Goal: Complete application form

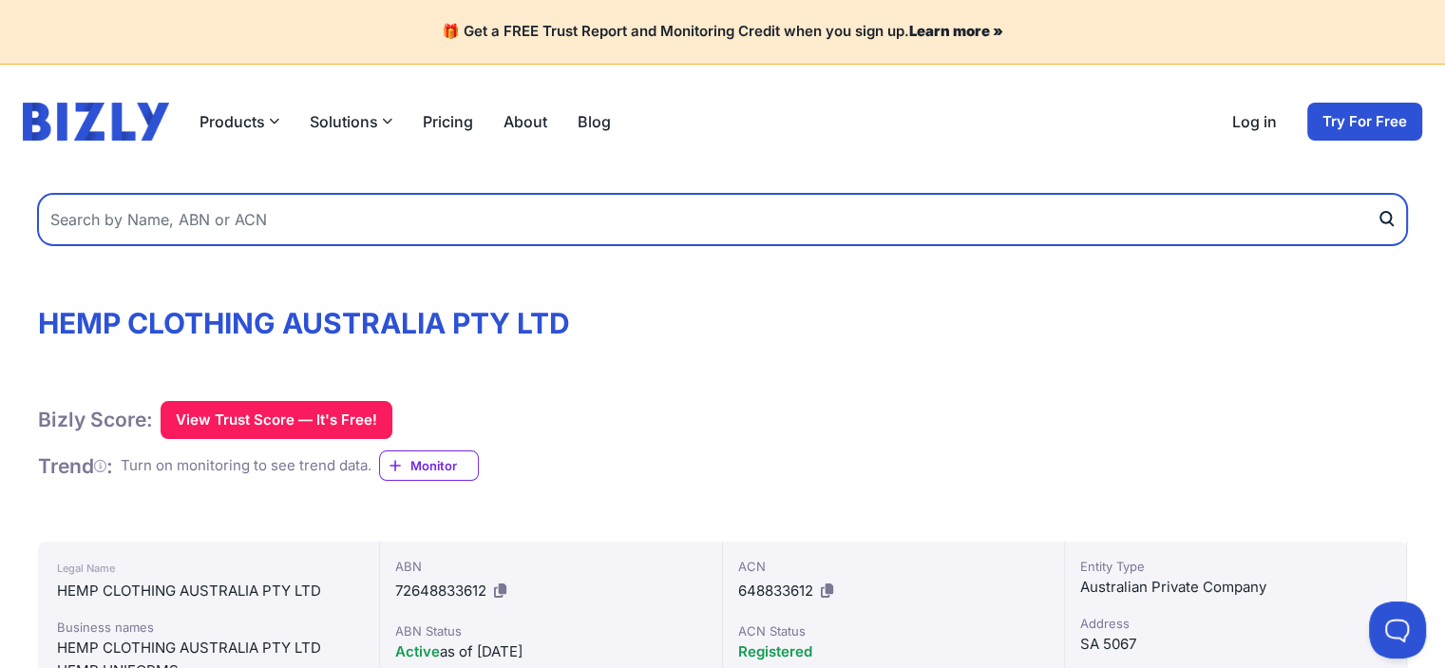
click at [280, 211] on input "text" at bounding box center [722, 219] width 1369 height 51
paste input "62480664984"
type input "62480664984"
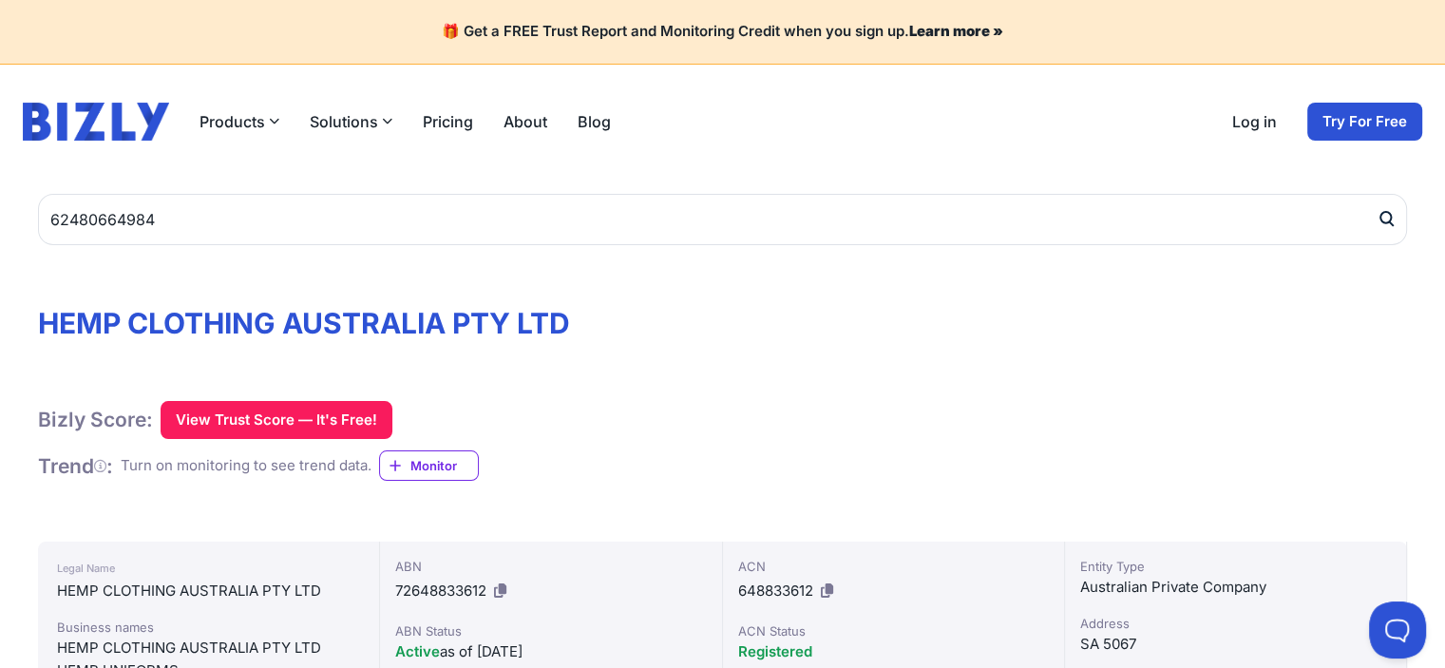
click at [1379, 222] on icon "submit" at bounding box center [1386, 219] width 19 height 20
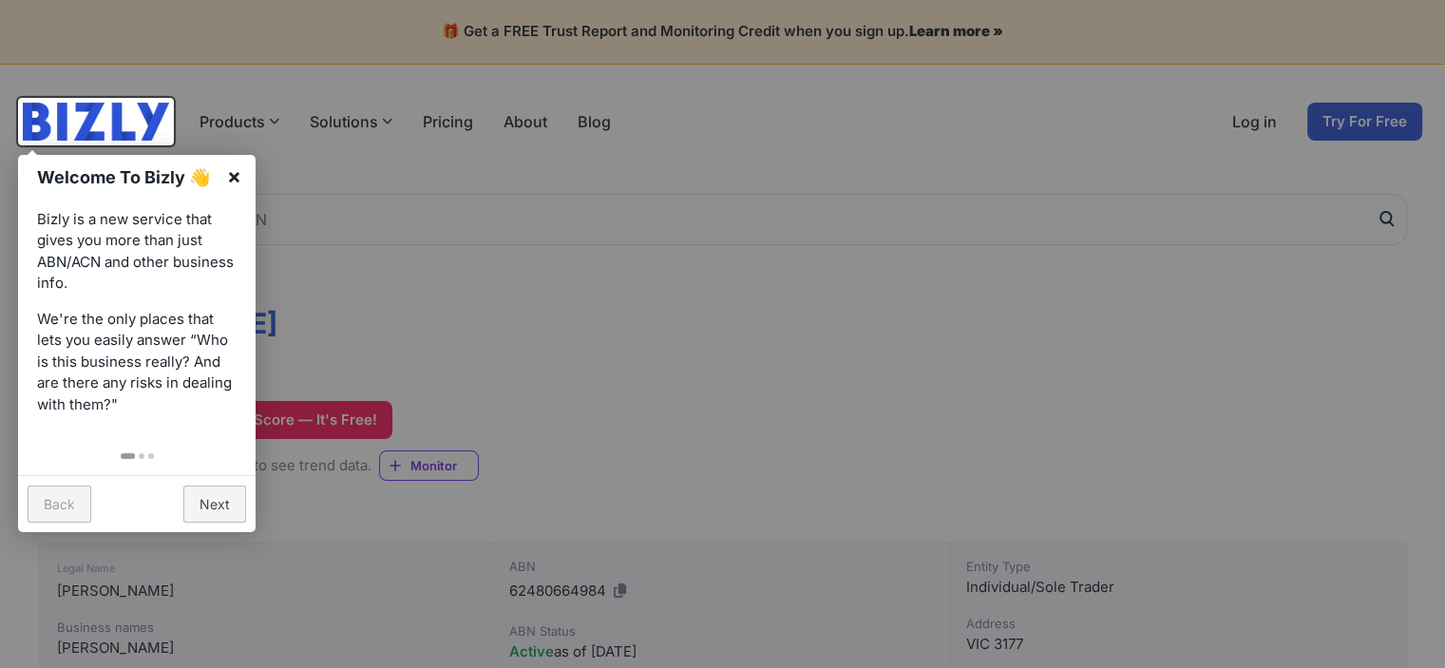
click at [236, 180] on link "×" at bounding box center [234, 176] width 43 height 43
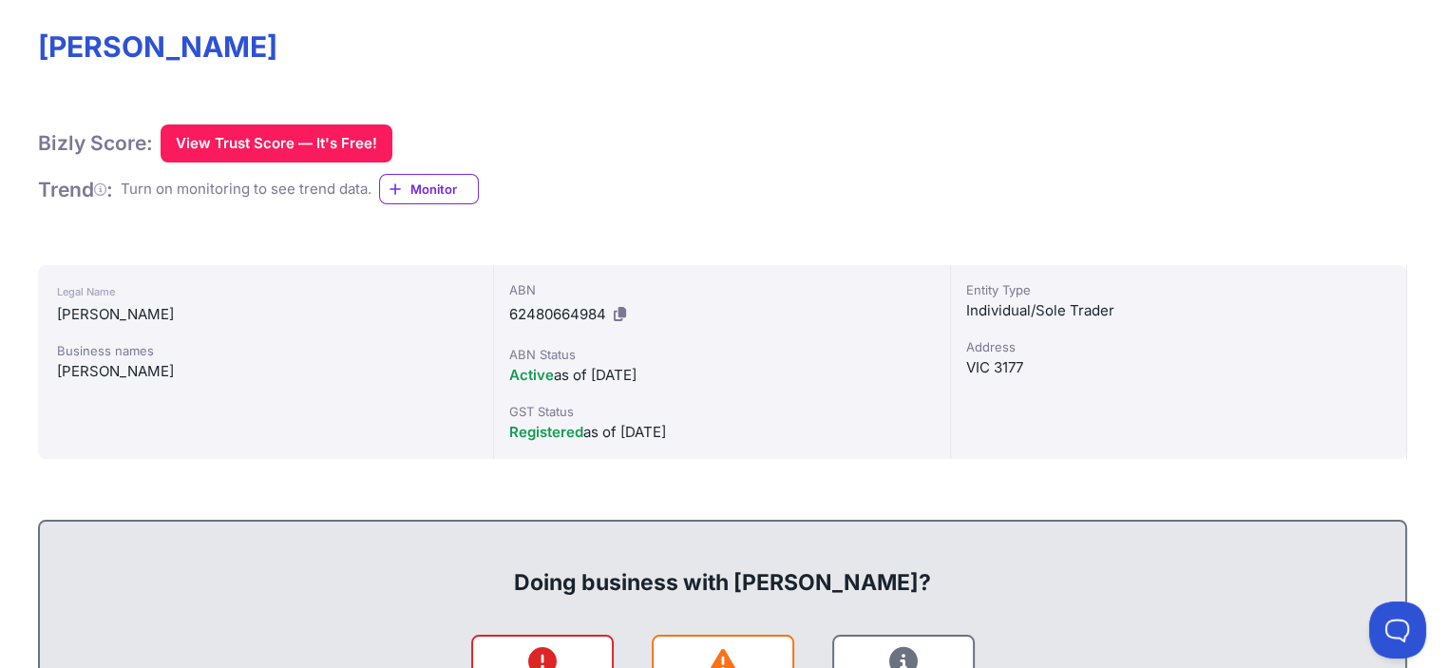
scroll to position [38, 0]
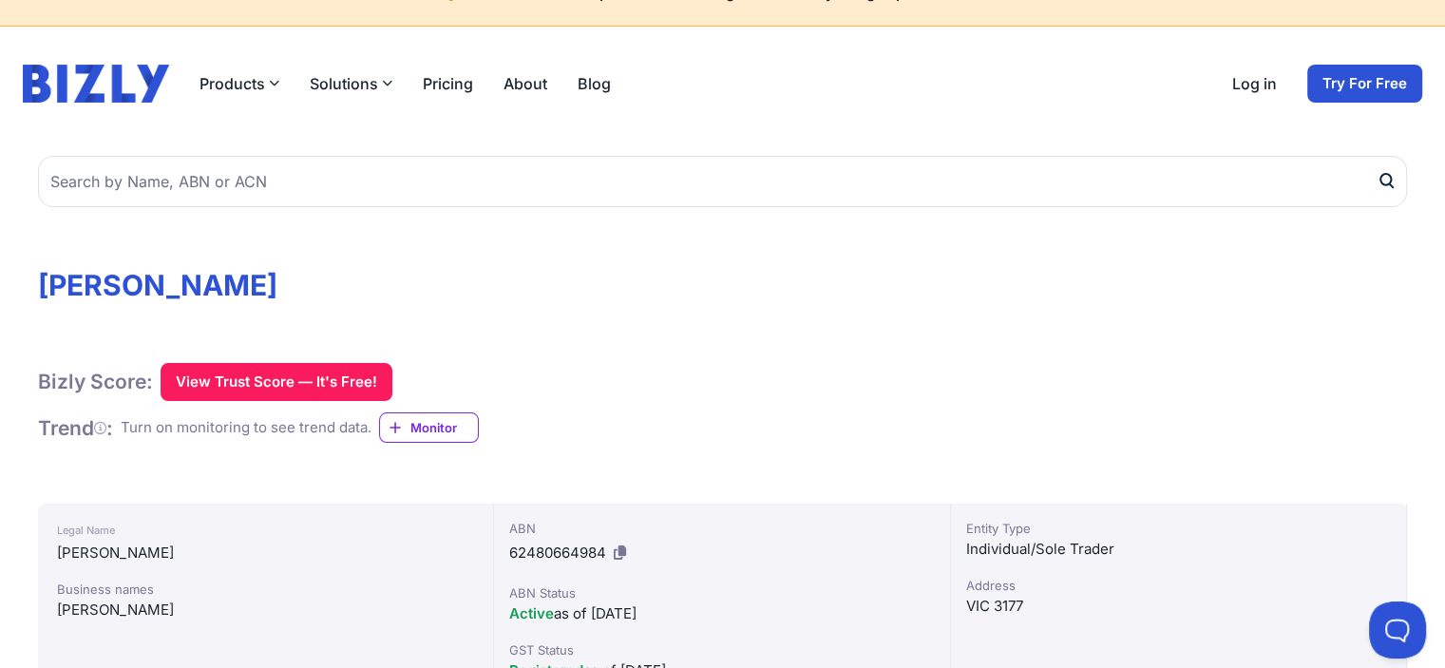
click at [1343, 88] on link "Try For Free" at bounding box center [1364, 84] width 115 height 38
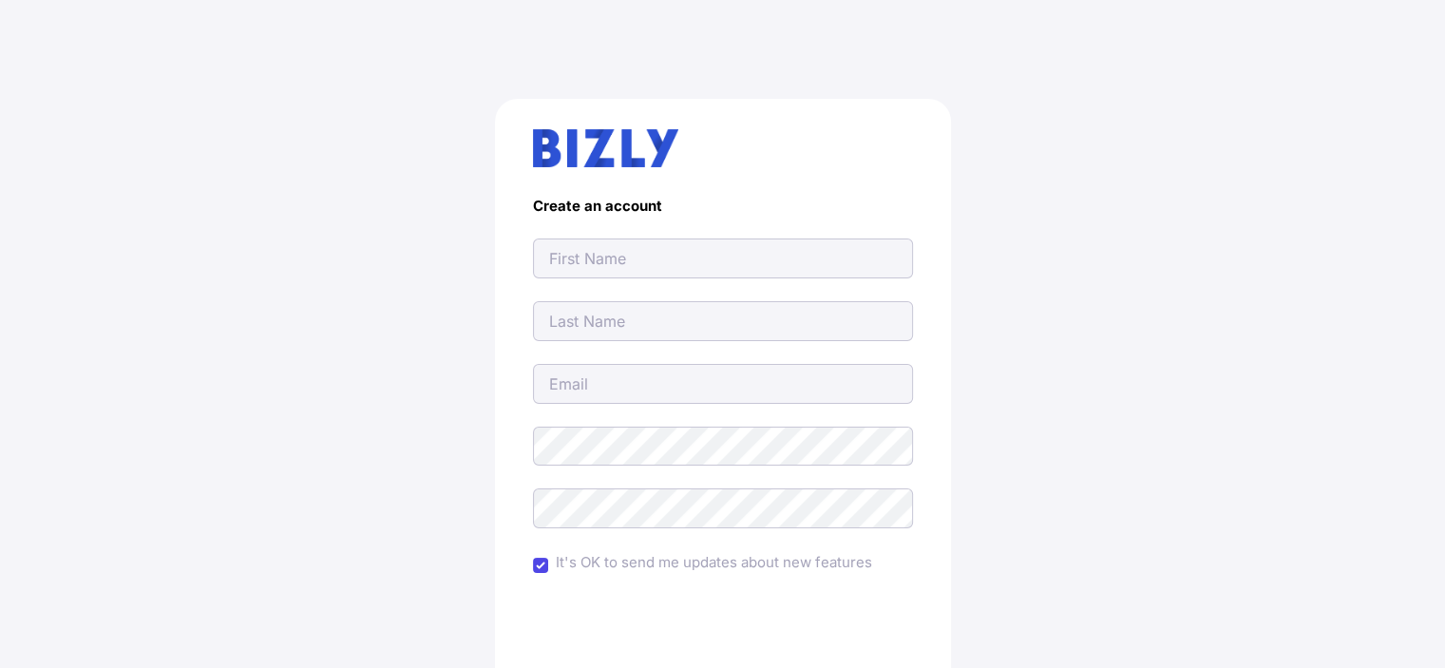
drag, startPoint x: 793, startPoint y: 204, endPoint x: 787, endPoint y: 174, distance: 31.1
click at [789, 197] on div "Create an account It's OK to send me updates about new features Create Account …" at bounding box center [723, 460] width 456 height 722
click at [789, 259] on input "text" at bounding box center [723, 258] width 380 height 40
type input "Spread"
type input "Maya"
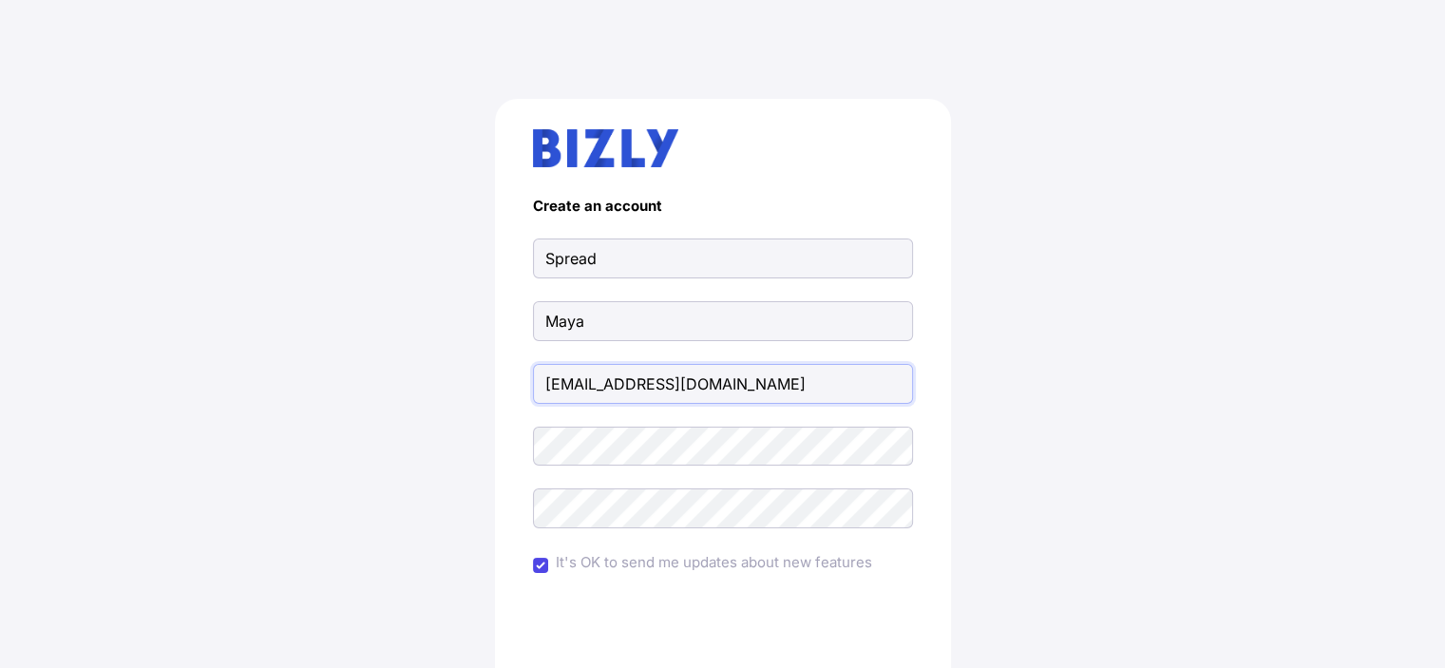
type input "spreadmaya@gmail.com"
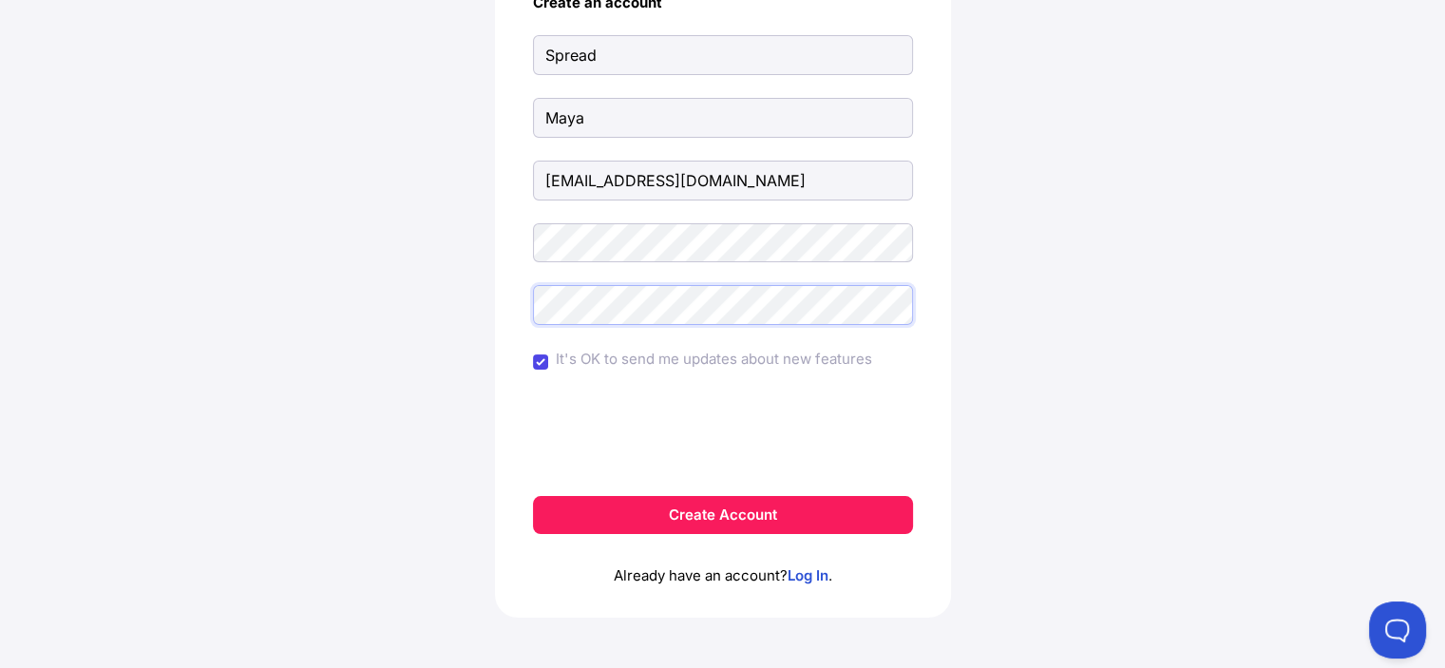
scroll to position [212, 0]
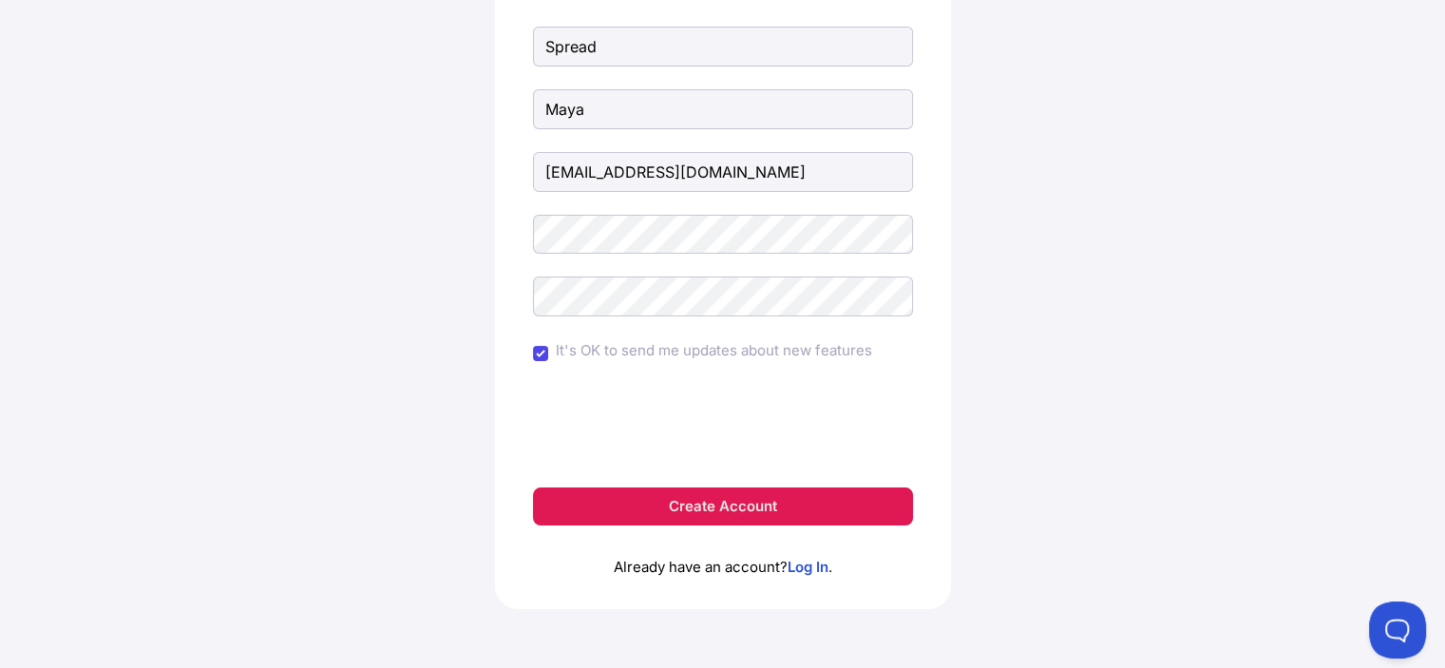
click at [768, 511] on button "Create Account" at bounding box center [723, 506] width 380 height 38
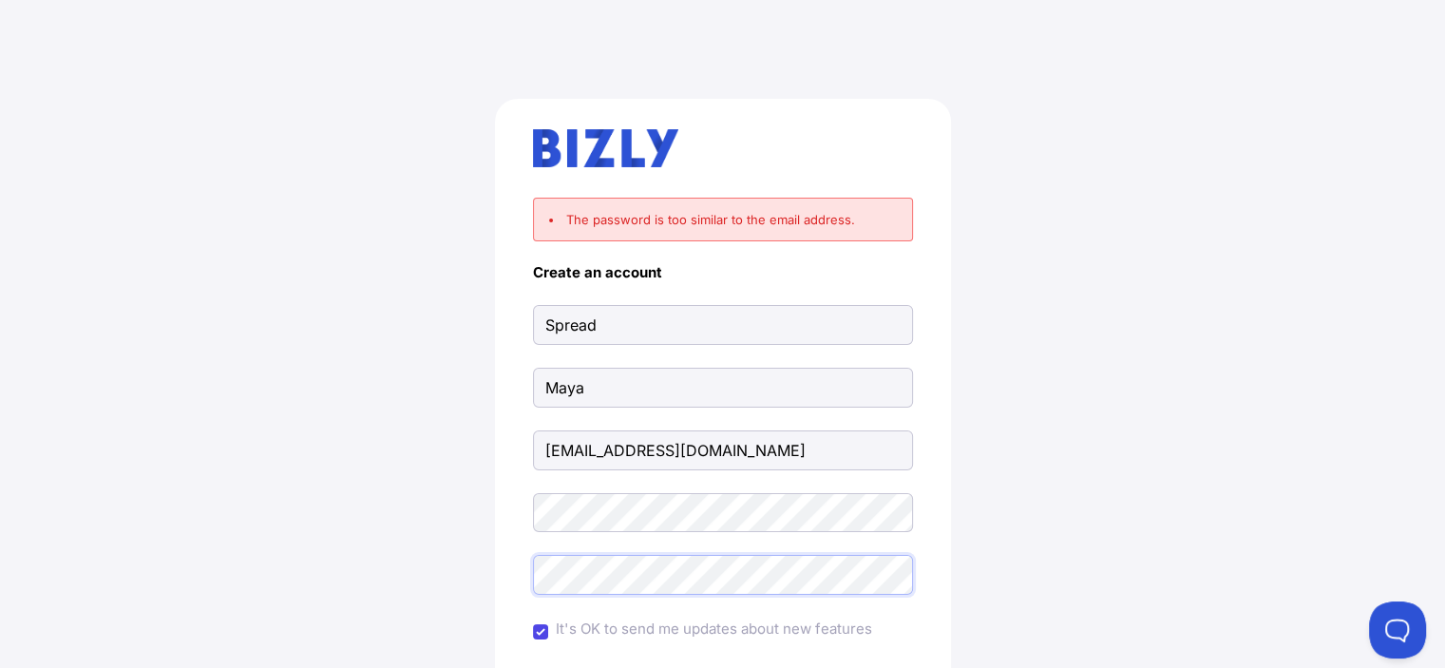
scroll to position [277, 0]
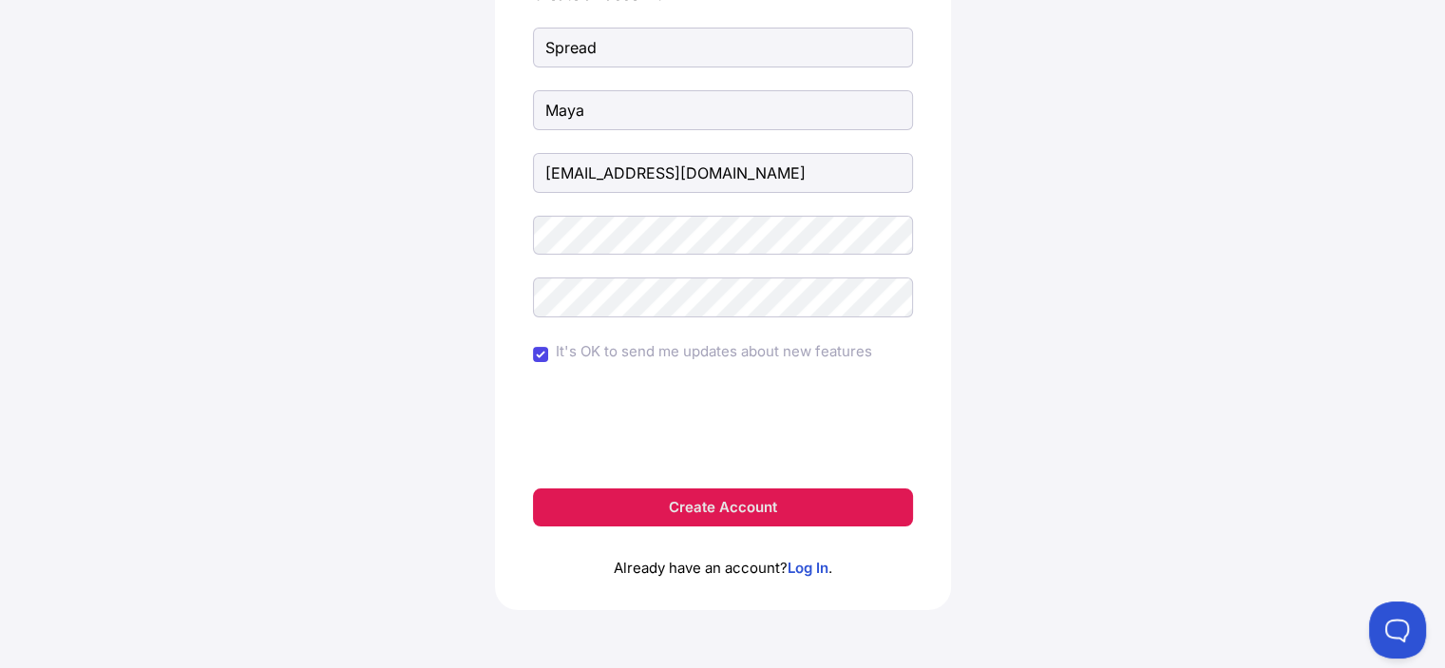
click at [691, 498] on button "Create Account" at bounding box center [723, 507] width 380 height 38
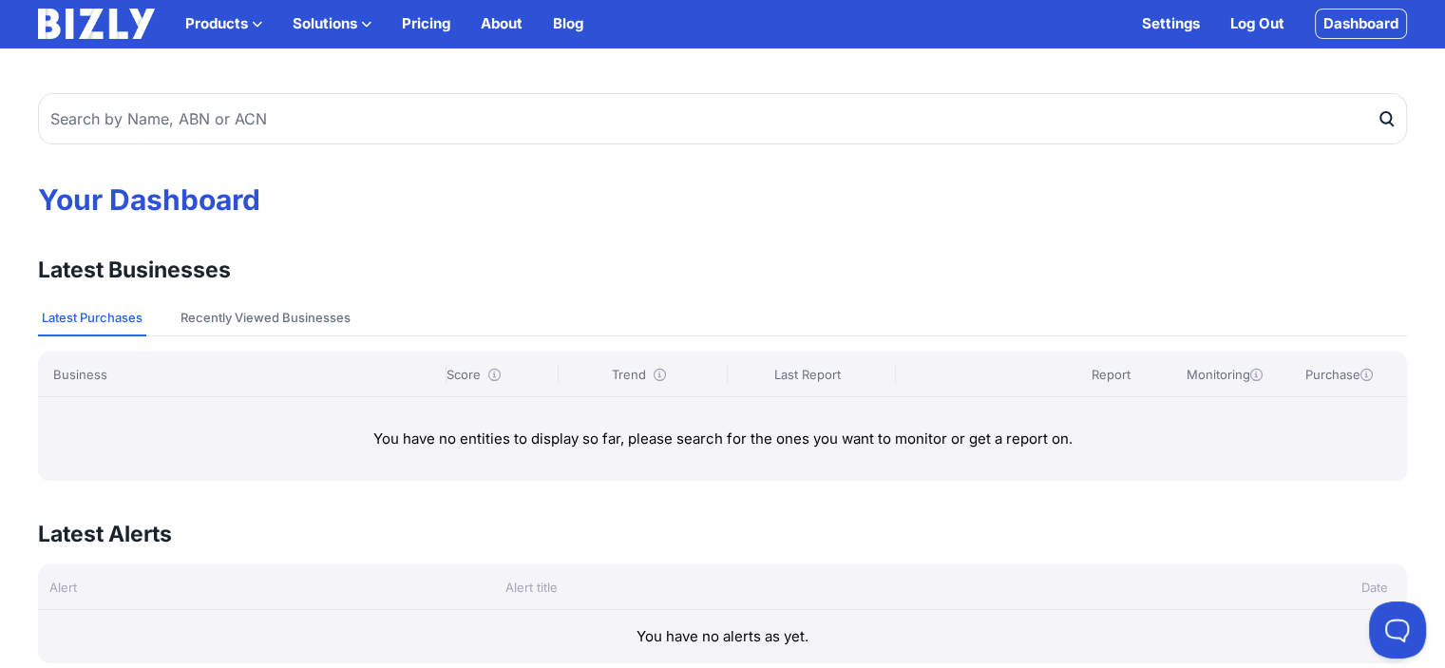
click at [1326, 26] on link "Dashboard" at bounding box center [1361, 24] width 92 height 30
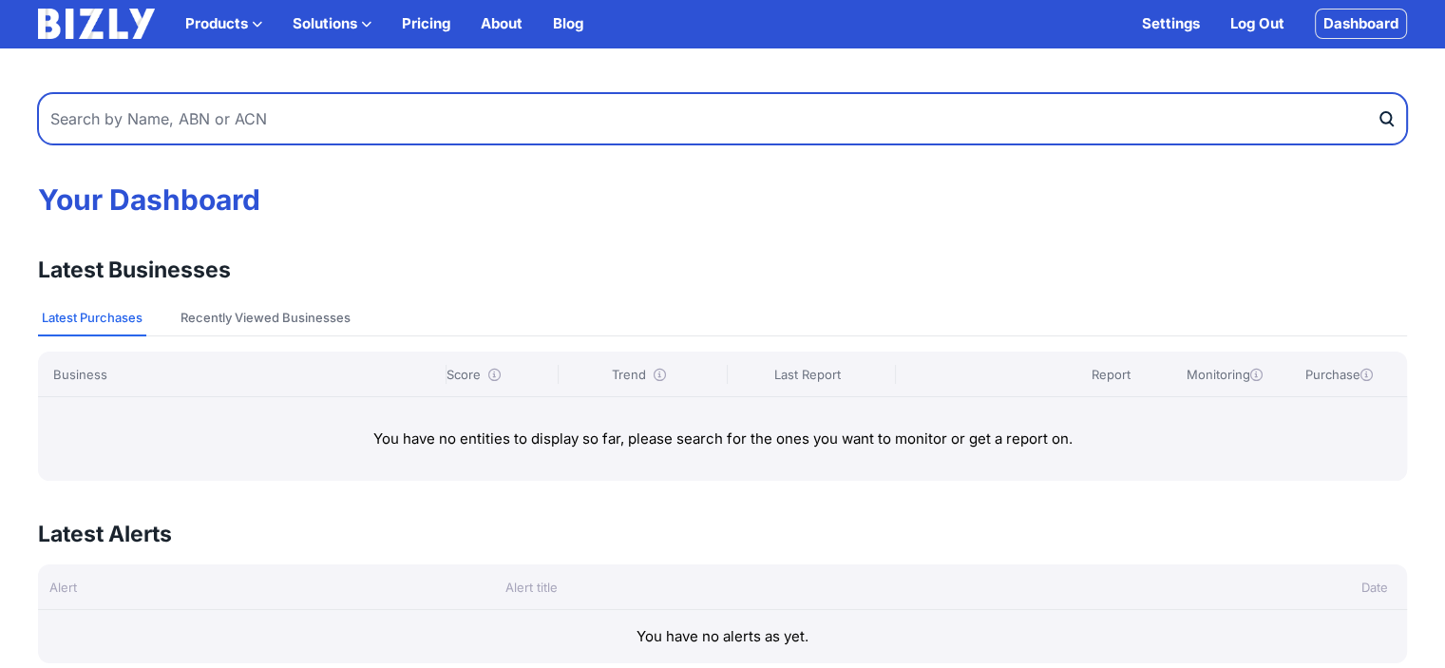
click at [636, 131] on input "text" at bounding box center [722, 118] width 1369 height 51
paste input "62480664984"
type input "62480664984"
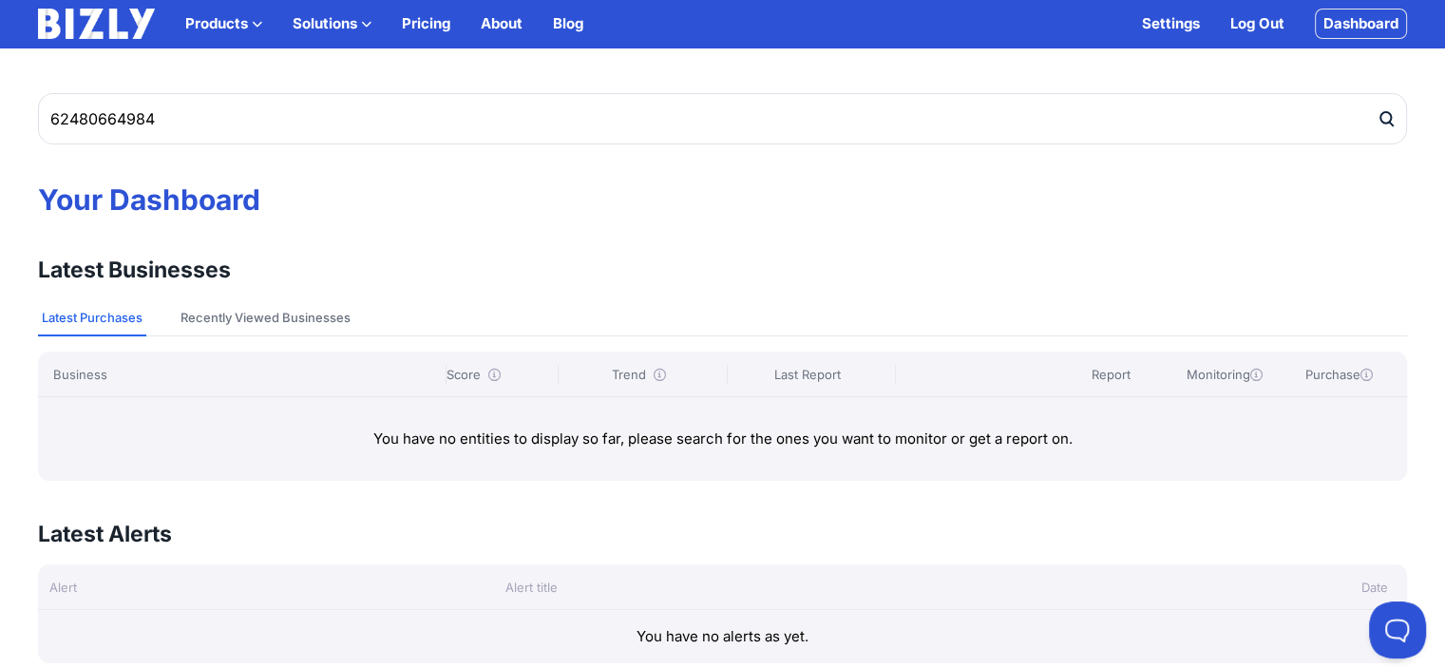
click at [1379, 113] on icon "submit" at bounding box center [1386, 119] width 19 height 20
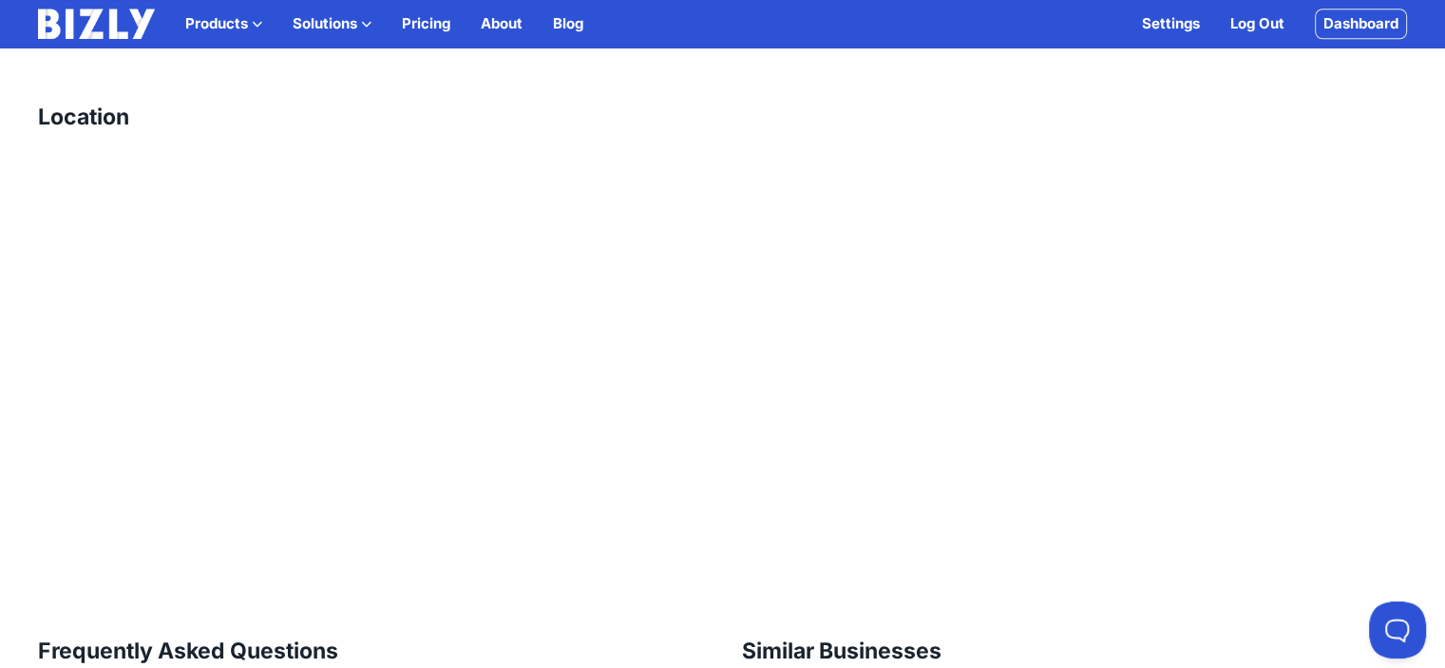
scroll to position [1710, 0]
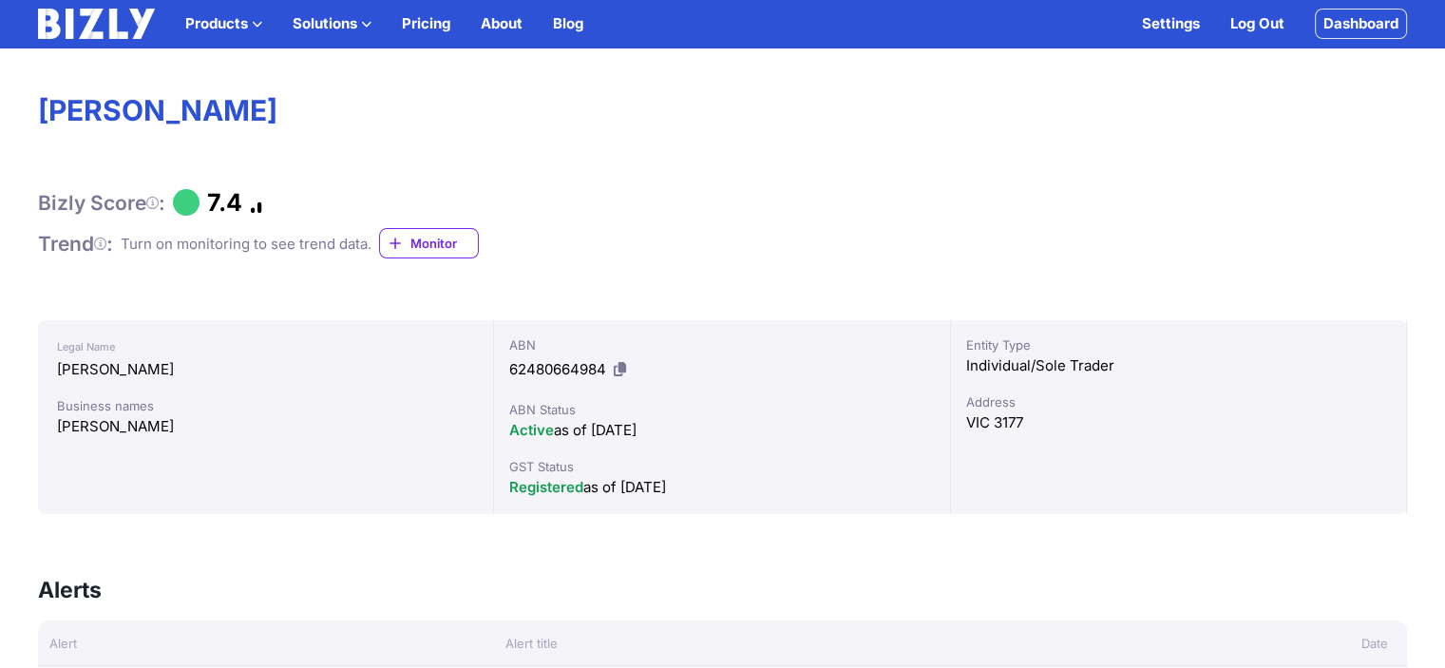
scroll to position [38, 0]
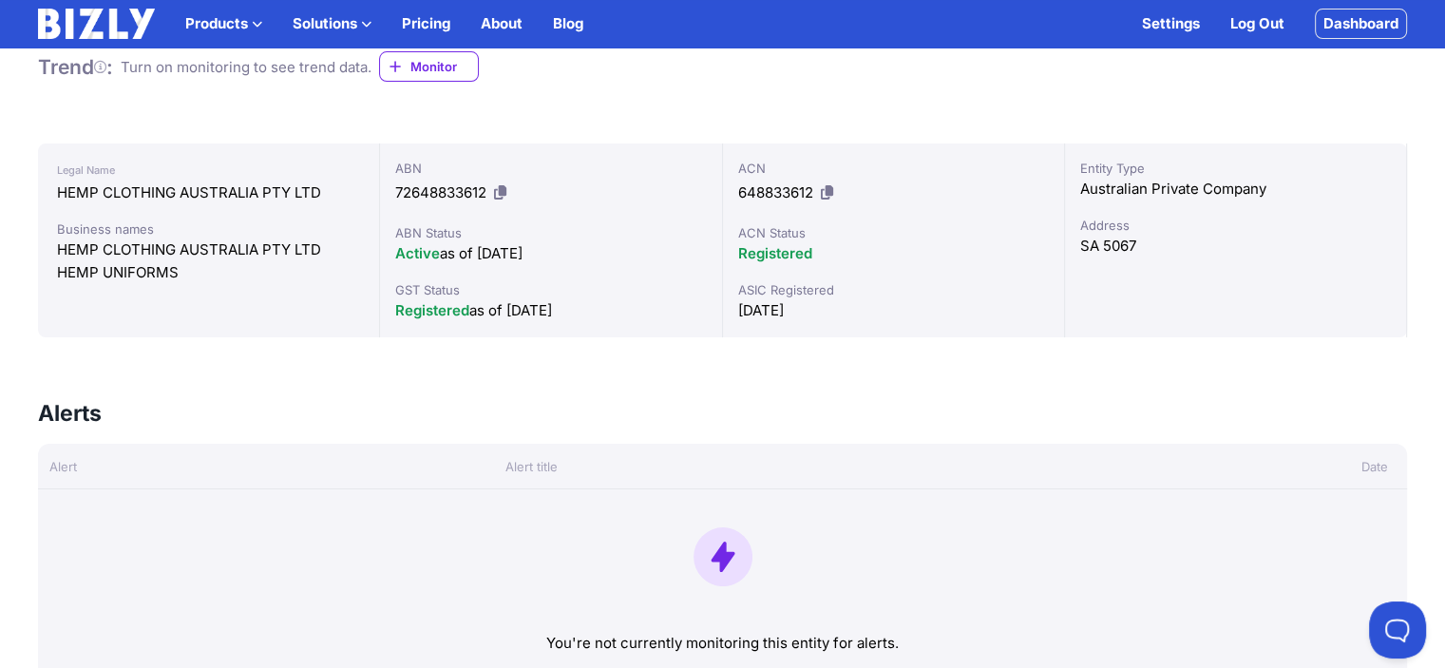
scroll to position [285, 0]
